Goal: Task Accomplishment & Management: Manage account settings

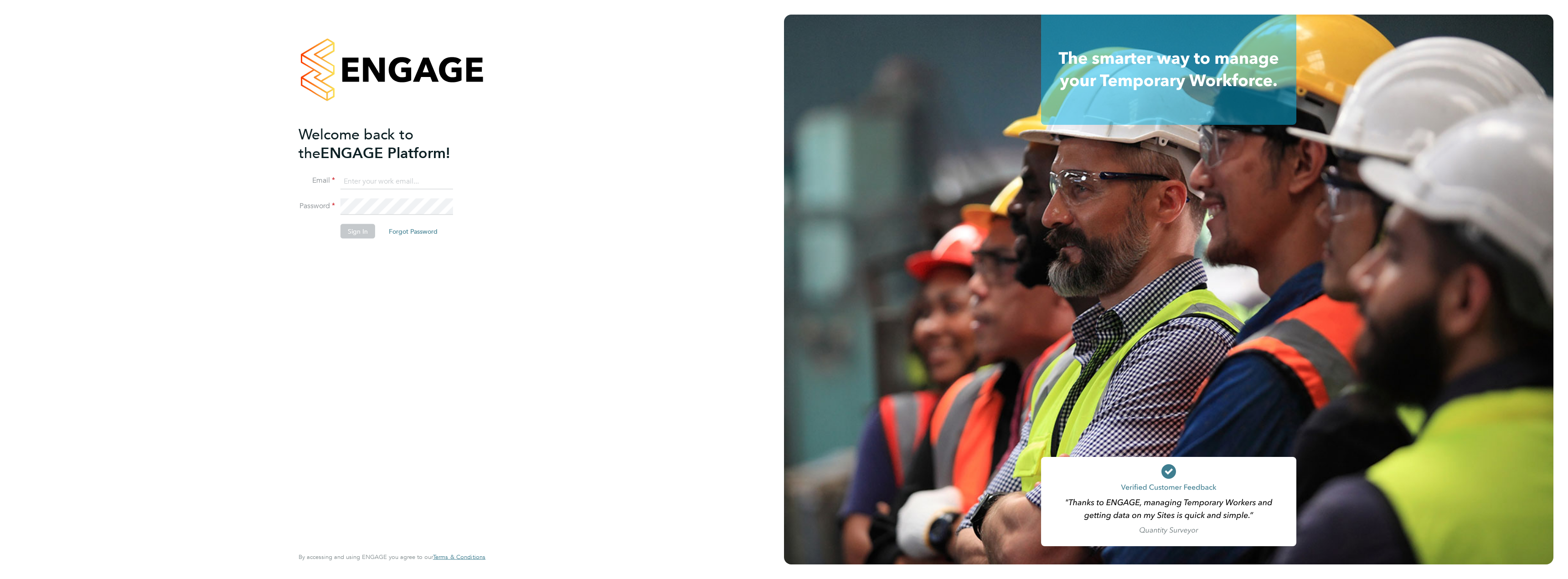
click at [380, 176] on input at bounding box center [396, 181] width 112 height 16
type input "sam.grey@vistry.co.uk"
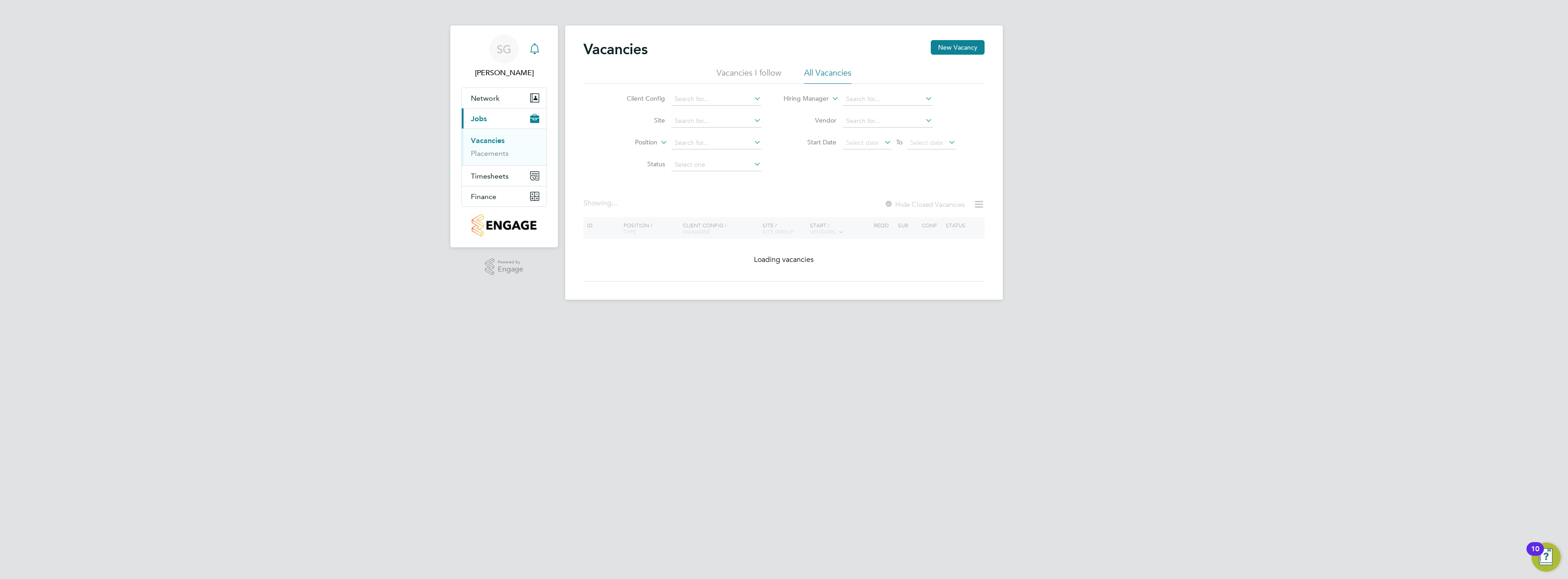
click at [536, 51] on icon "Main navigation" at bounding box center [534, 48] width 11 height 11
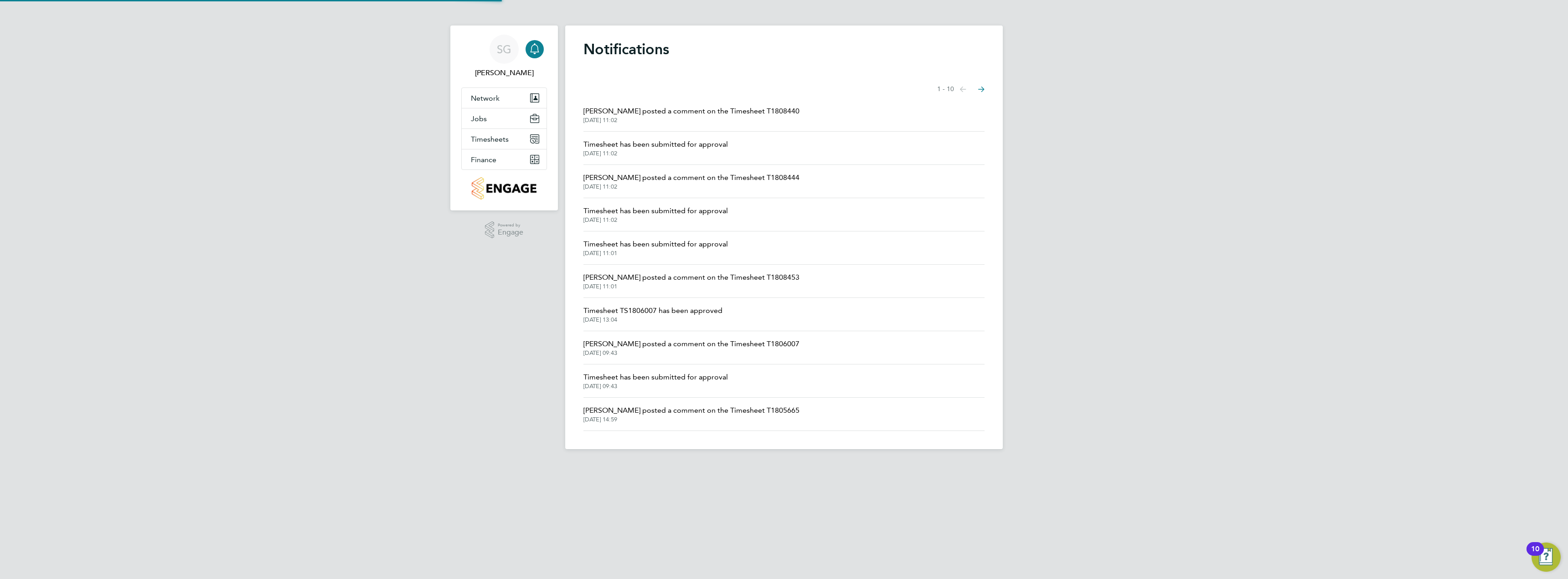
click at [649, 109] on span "[PERSON_NAME] posted a comment on the Timesheet T1808440" at bounding box center [691, 110] width 216 height 11
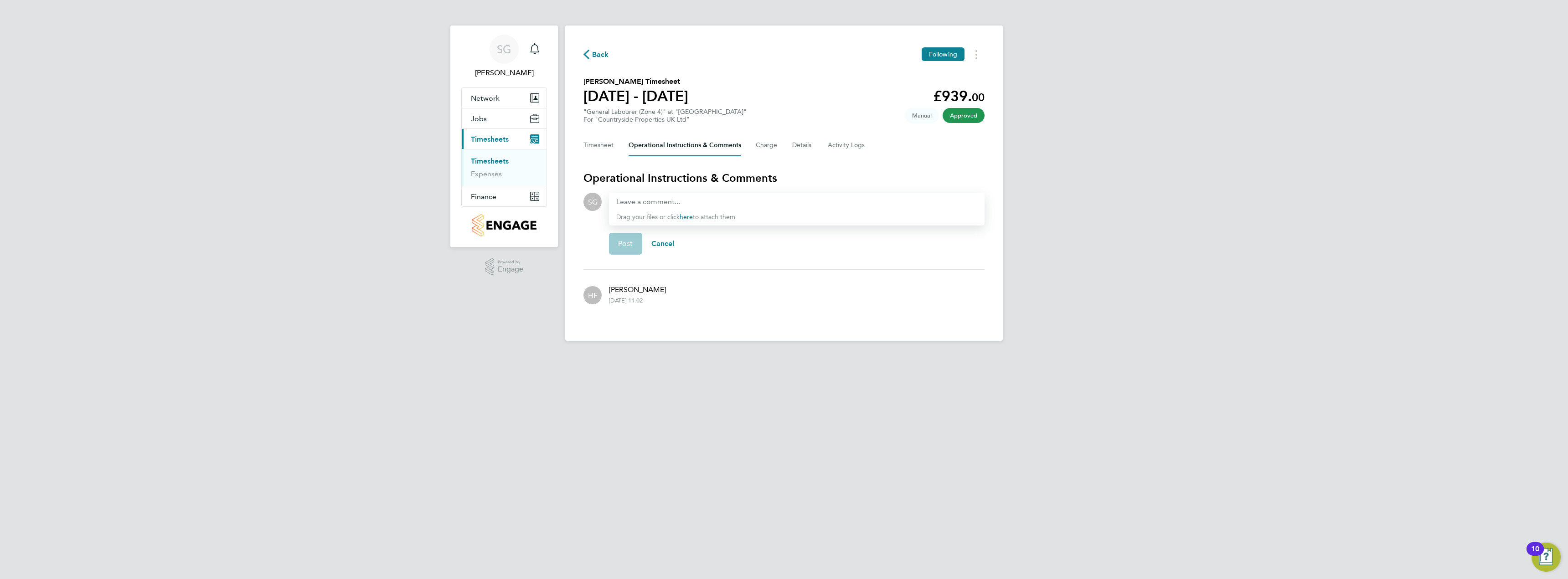
click at [491, 142] on span "Timesheets" at bounding box center [489, 138] width 37 height 9
click at [540, 51] on icon "Main navigation" at bounding box center [534, 48] width 11 height 11
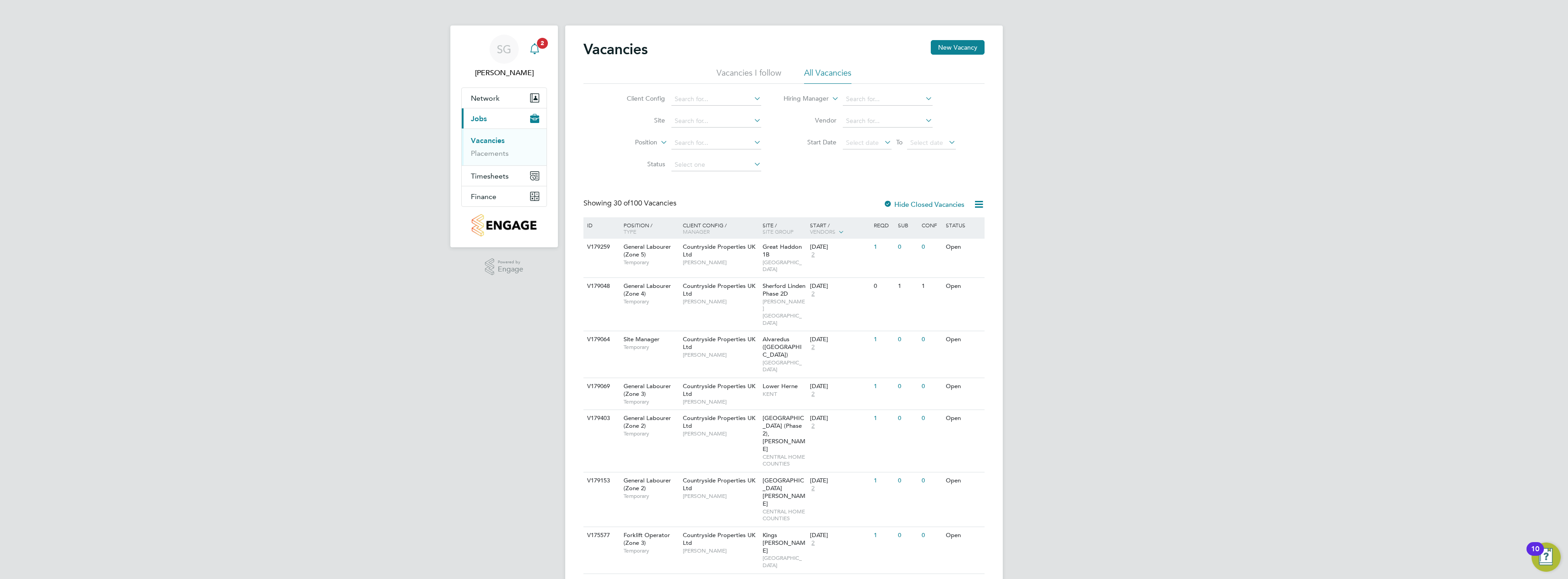
click at [531, 46] on icon "Main navigation" at bounding box center [534, 48] width 11 height 11
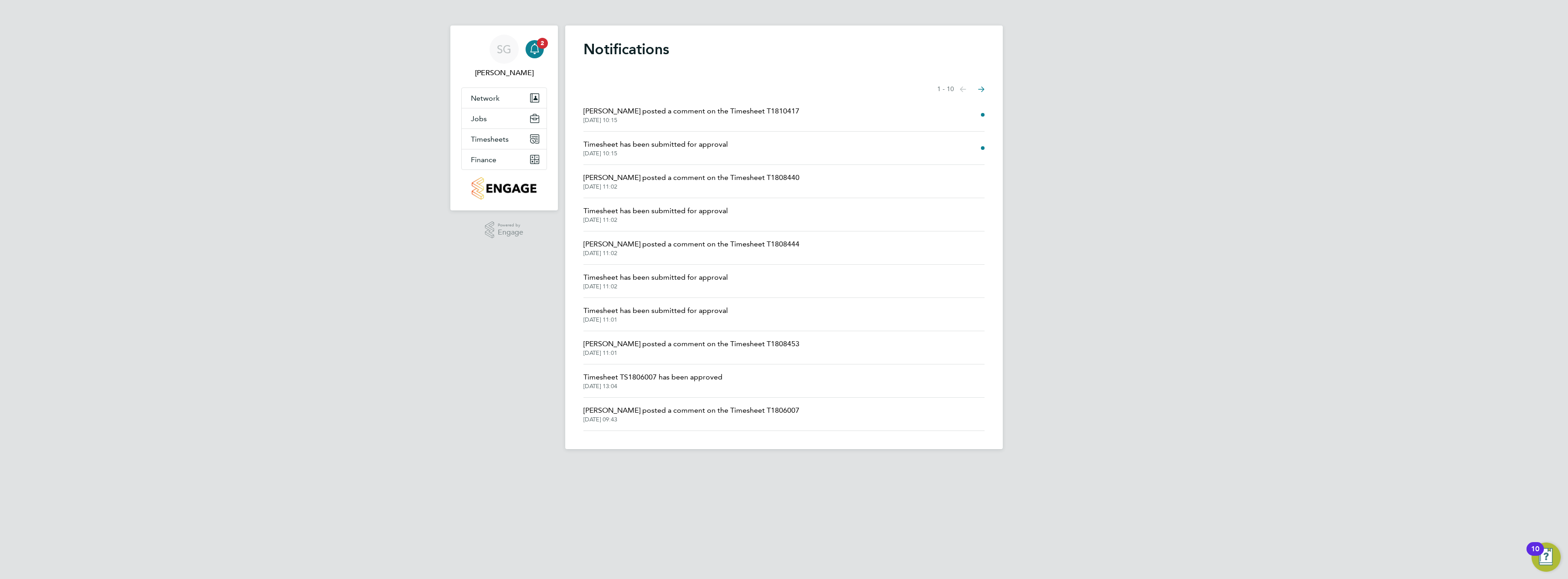
click at [658, 111] on span "Ellie Page posted a comment on the Timesheet T1810417" at bounding box center [691, 110] width 216 height 11
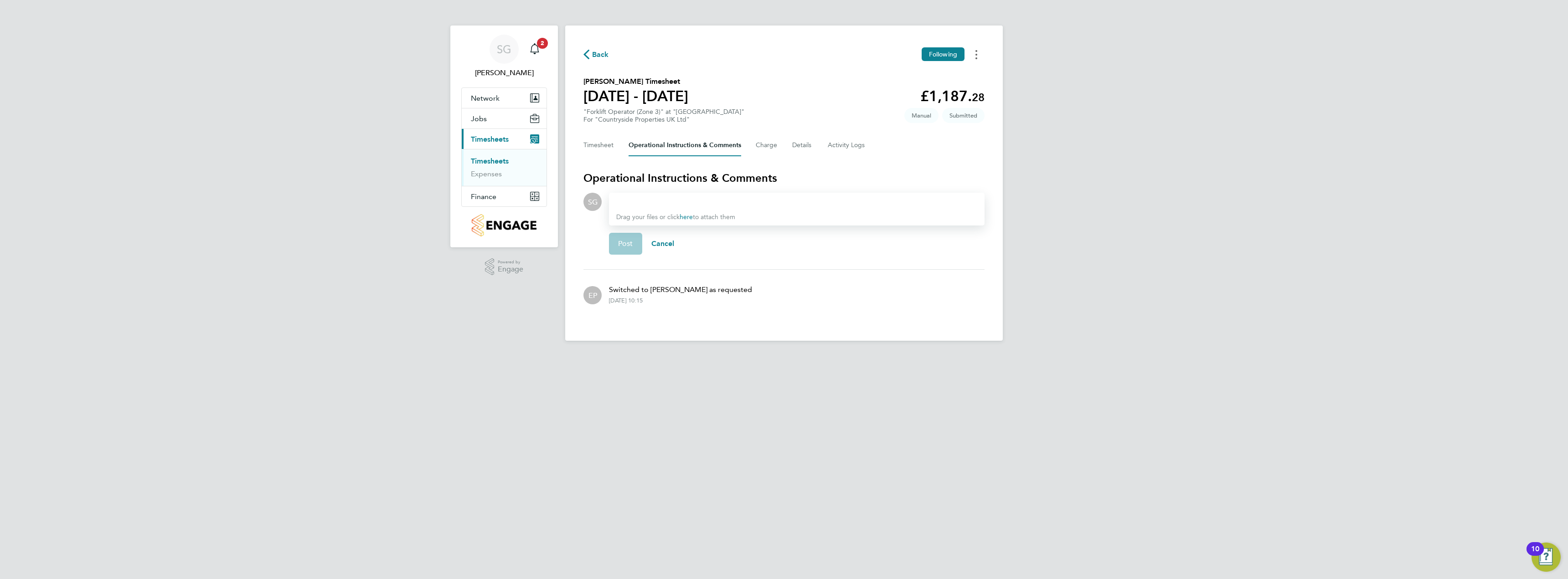
click at [980, 56] on button "Timesheets Menu" at bounding box center [976, 54] width 16 height 14
click at [868, 62] on div "Back Following Mark as absent Download timesheet Lukasz Kaczmarek's Timesheet 1…" at bounding box center [783, 183] width 437 height 315
click at [534, 51] on icon "Main navigation" at bounding box center [534, 48] width 11 height 11
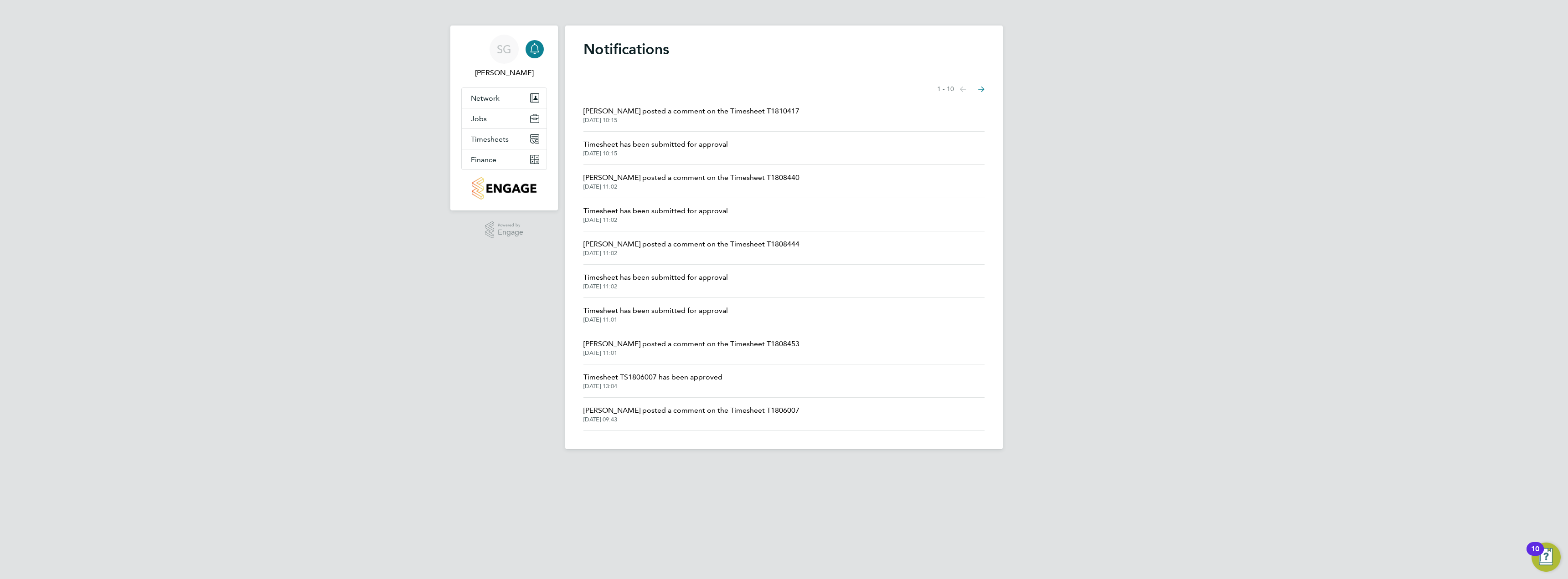
click at [646, 145] on span "Timesheet has been submitted for approval" at bounding box center [655, 144] width 144 height 11
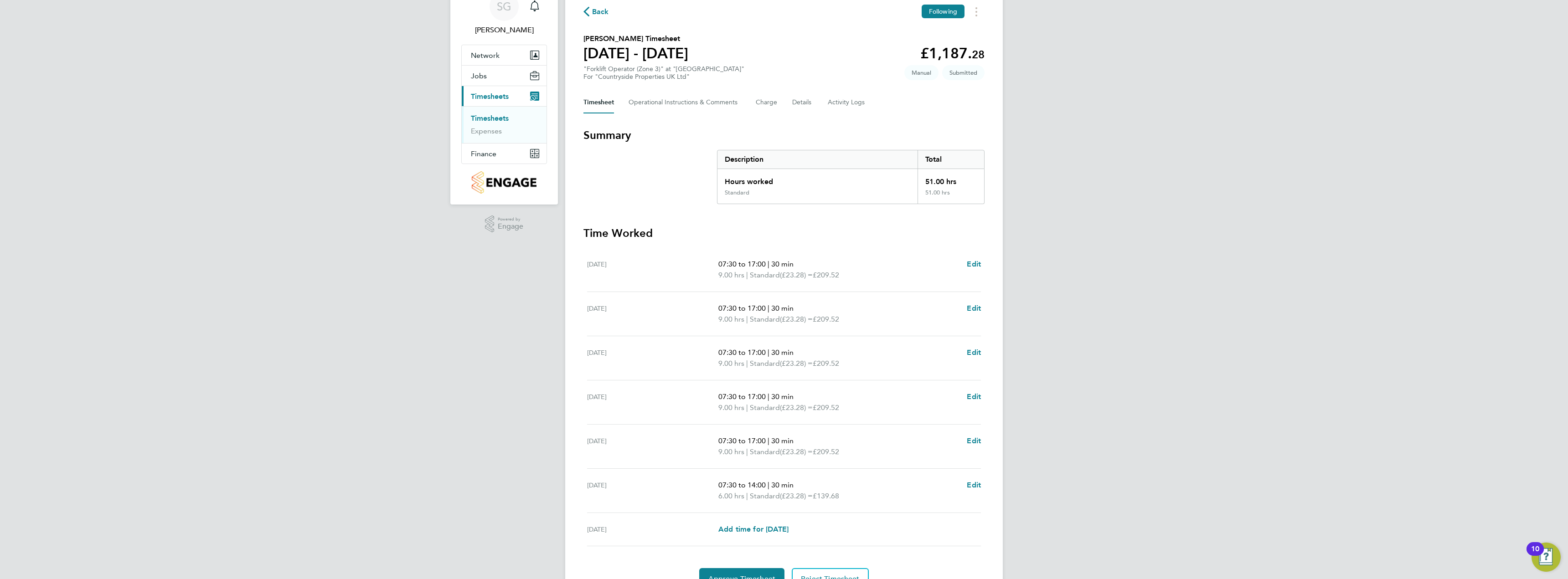
scroll to position [90, 0]
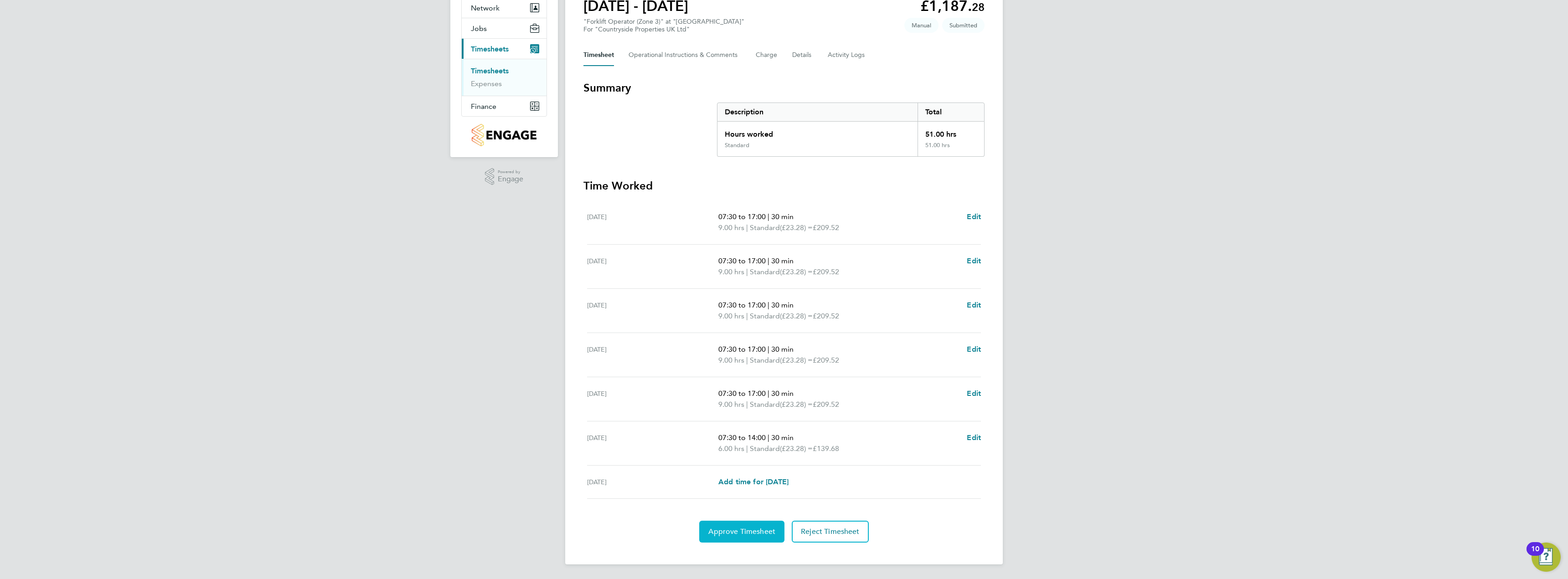
click at [746, 531] on span "Approve Timesheet" at bounding box center [742, 531] width 67 height 9
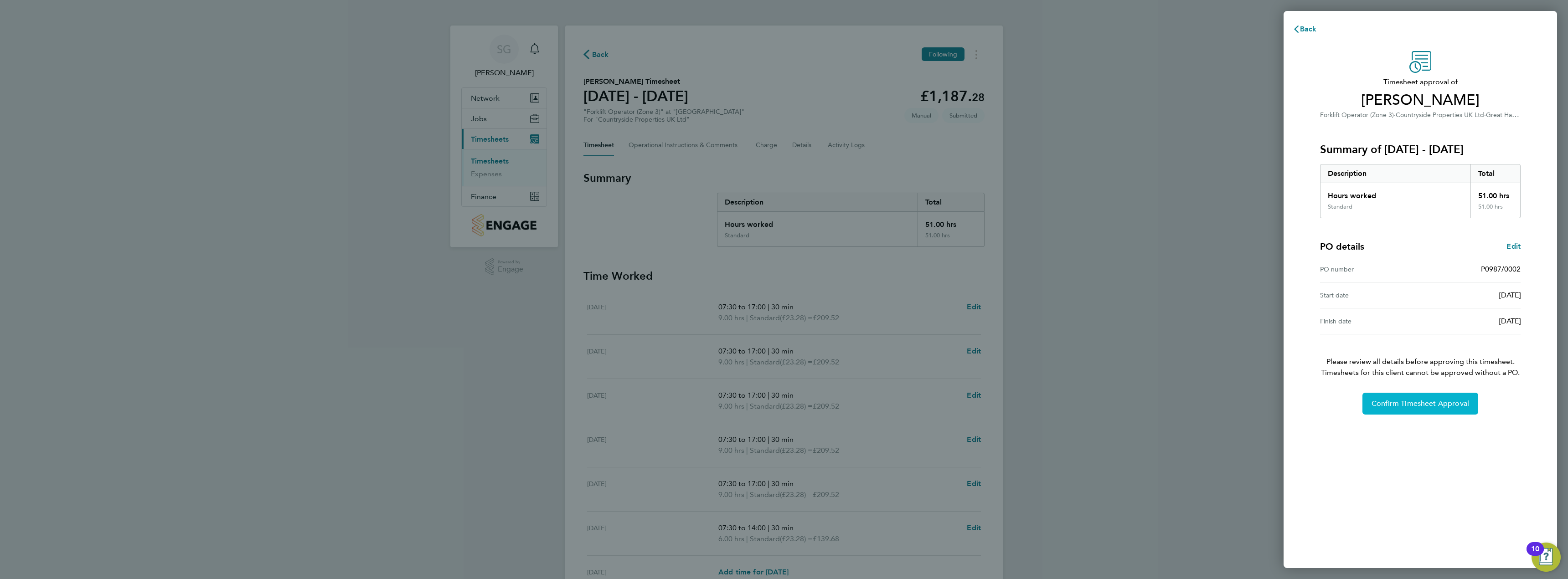
click at [1417, 405] on span "Confirm Timesheet Approval" at bounding box center [1421, 403] width 98 height 9
